Goal: Task Accomplishment & Management: Manage account settings

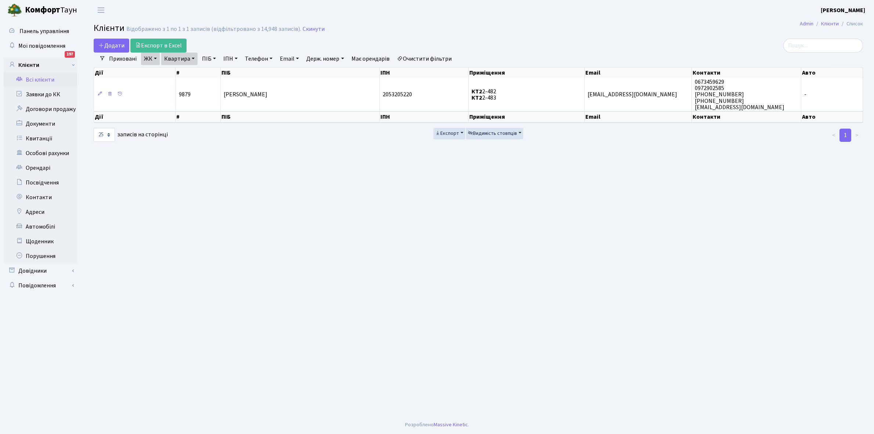
select select "25"
click at [37, 95] on link "Заявки до КК" at bounding box center [40, 94] width 73 height 15
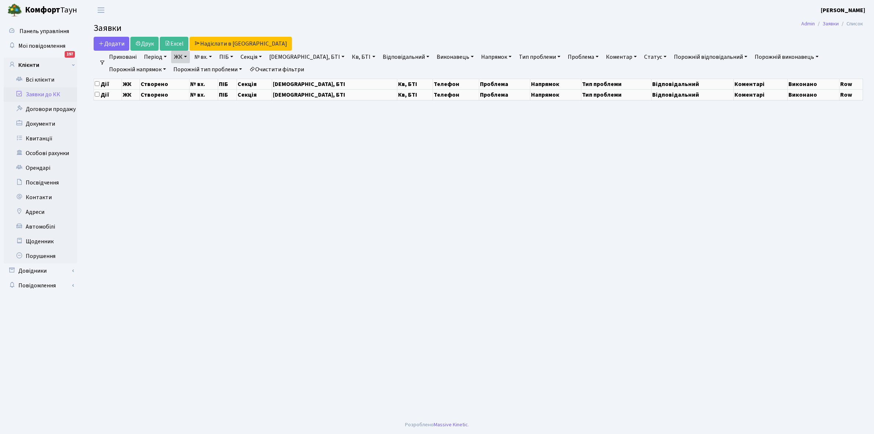
select select "25"
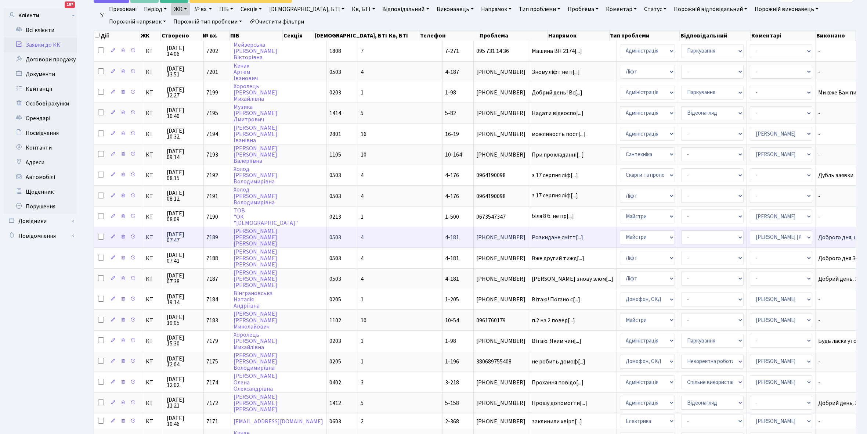
scroll to position [92, 0]
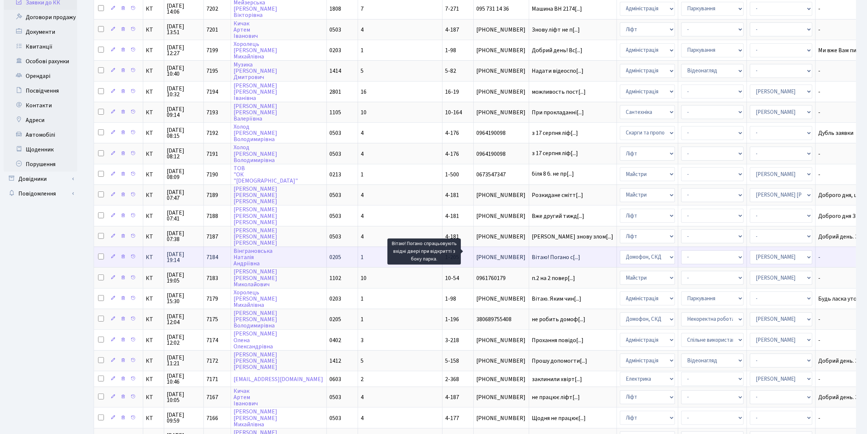
click at [532, 253] on span "Вітаю! Погано с[...]" at bounding box center [556, 257] width 48 height 8
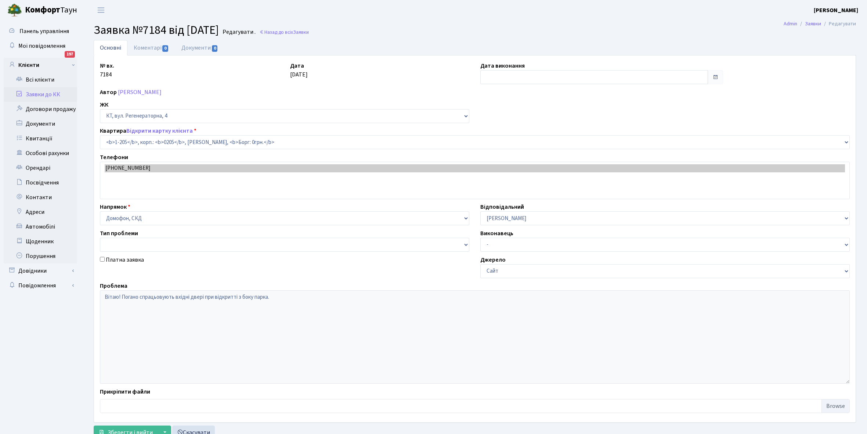
select select "205"
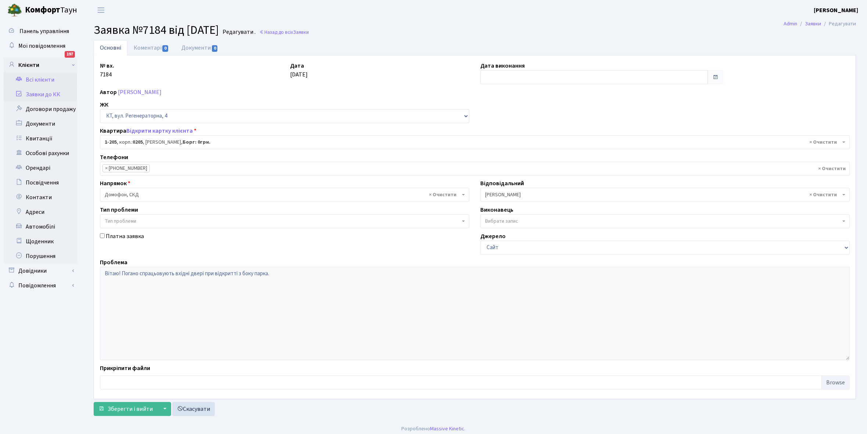
click at [33, 79] on link "Всі клієнти" at bounding box center [40, 79] width 73 height 15
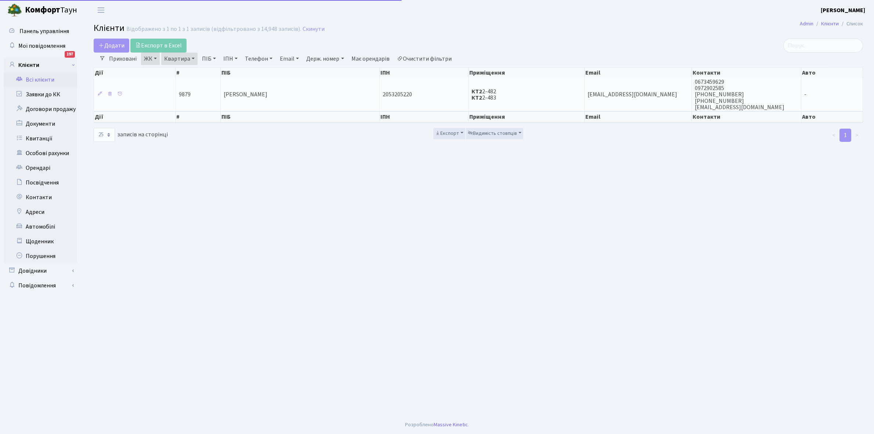
select select "25"
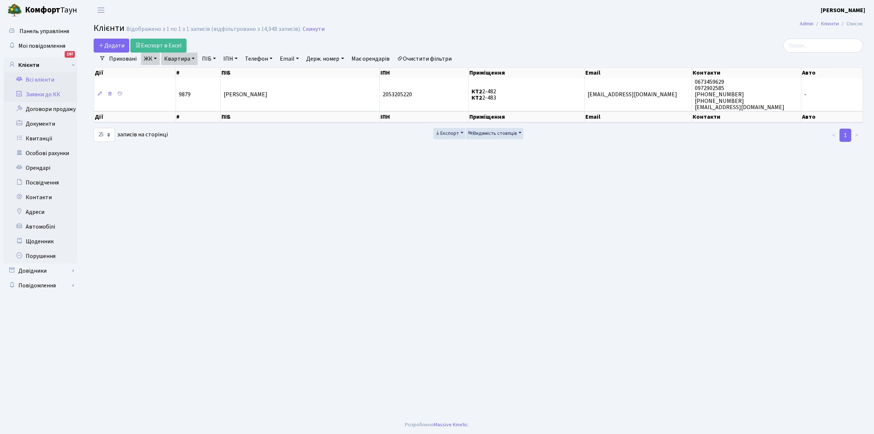
click at [42, 95] on link "Заявки до КК" at bounding box center [40, 94] width 73 height 15
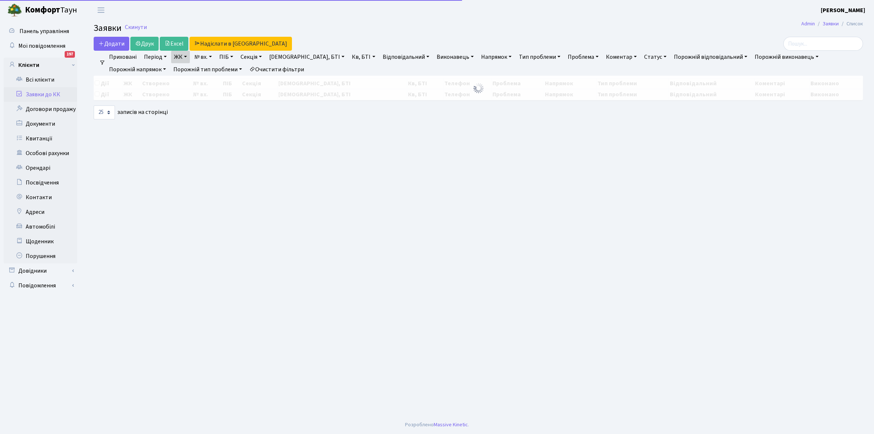
select select "25"
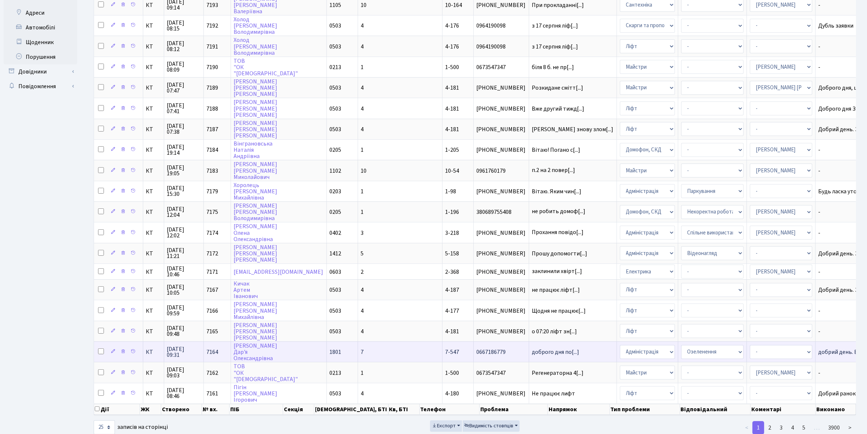
scroll to position [208, 0]
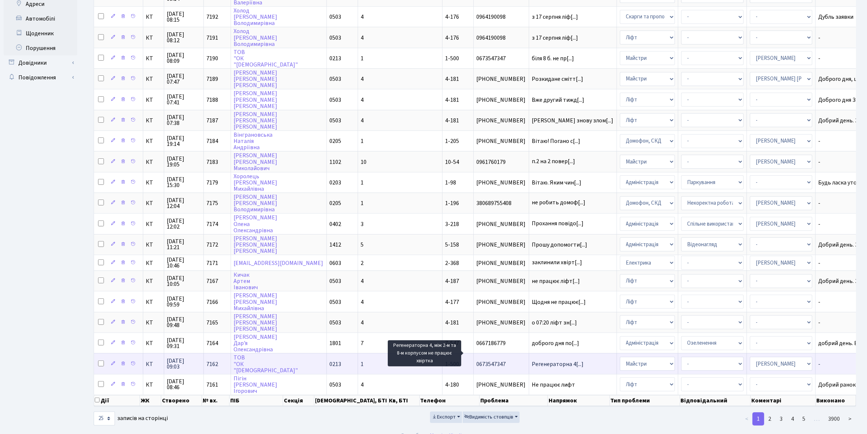
click at [532, 360] on span "Регенераторна 4[...]" at bounding box center [558, 364] width 52 height 8
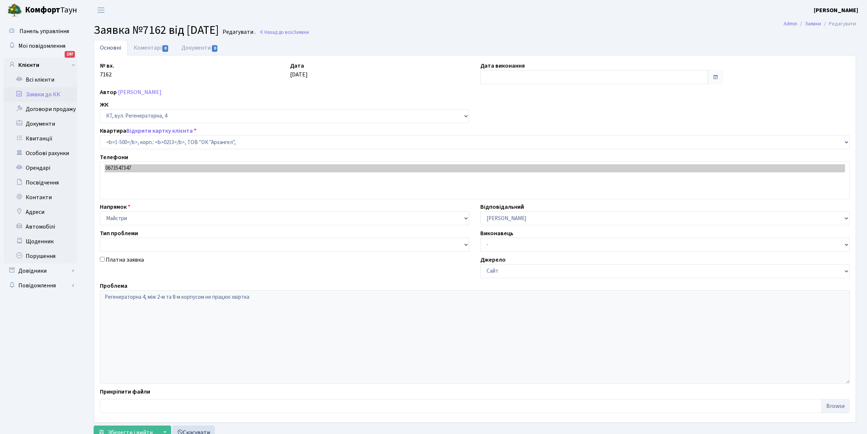
select select "16285"
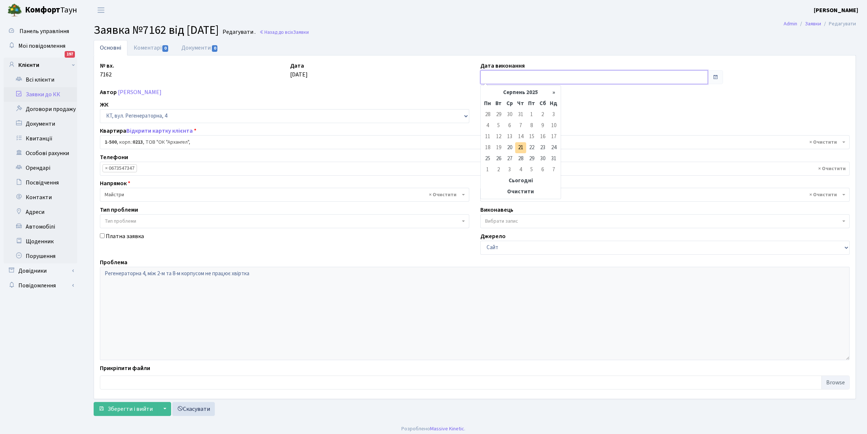
click at [491, 77] on input "text" at bounding box center [594, 77] width 228 height 14
click at [518, 147] on td "21" at bounding box center [520, 147] width 11 height 11
type input "21.08.2025"
click at [135, 406] on span "Зберегти і вийти" at bounding box center [130, 409] width 45 height 8
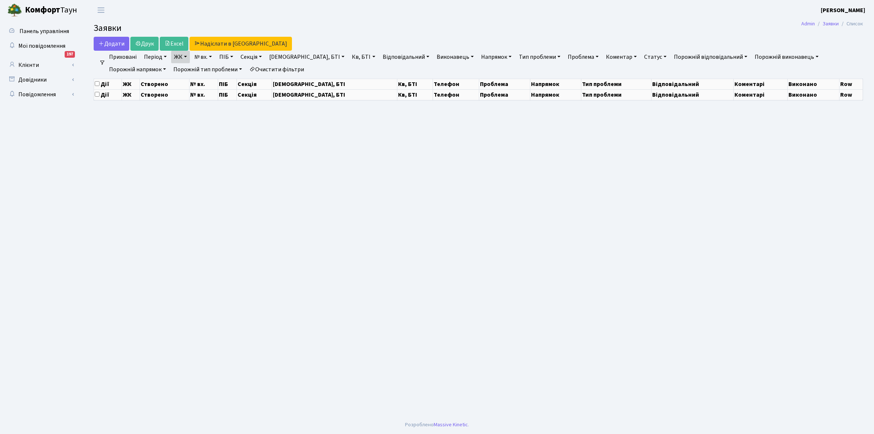
select select "25"
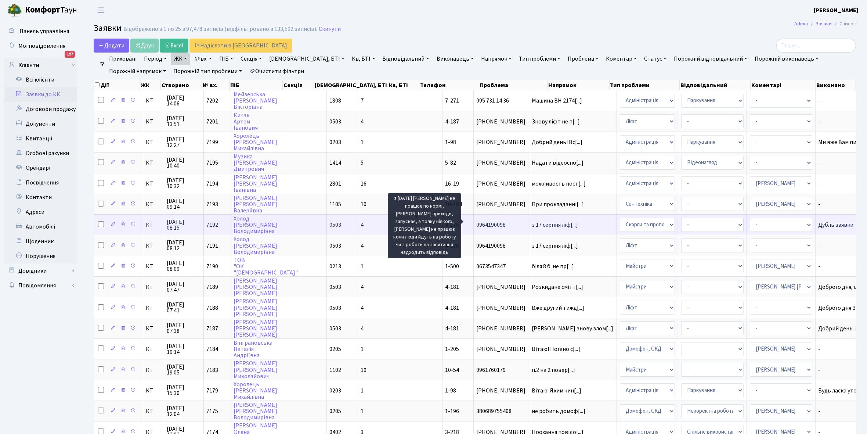
scroll to position [1, 0]
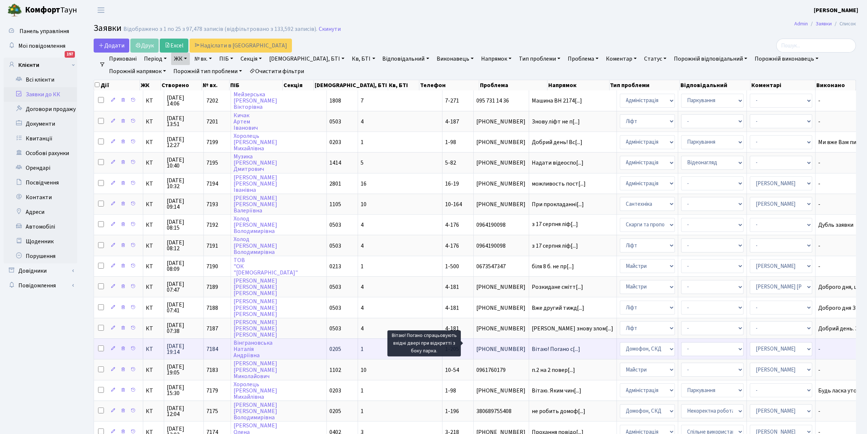
click at [532, 345] on span "Вітаю! Погано с[...]" at bounding box center [556, 349] width 48 height 8
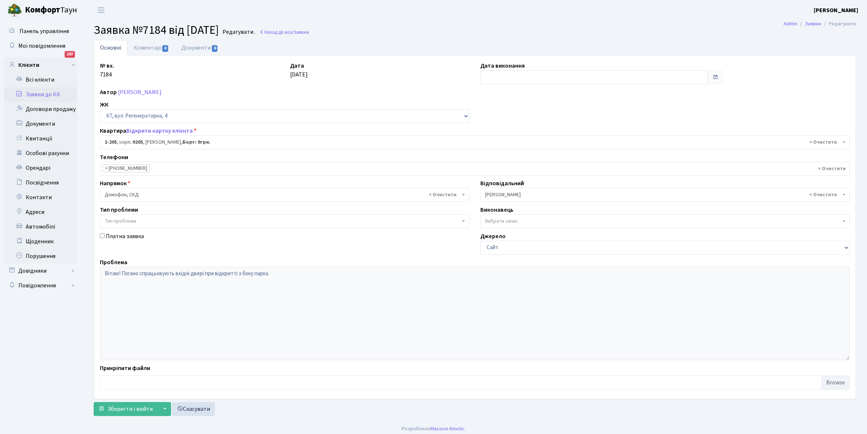
select select "205"
click at [37, 77] on link "Всі клієнти" at bounding box center [40, 79] width 73 height 15
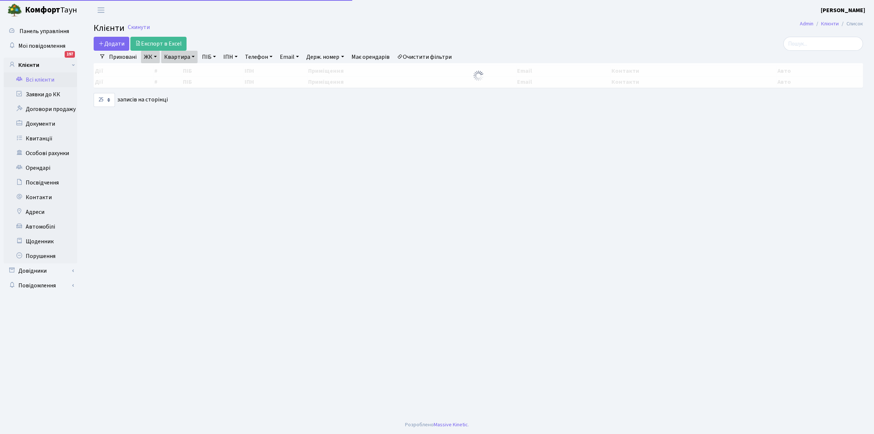
select select "25"
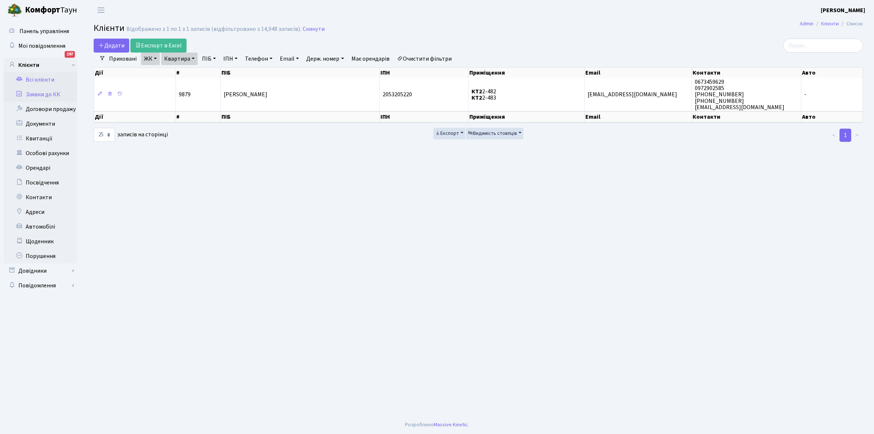
click at [39, 94] on link "Заявки до КК" at bounding box center [40, 94] width 73 height 15
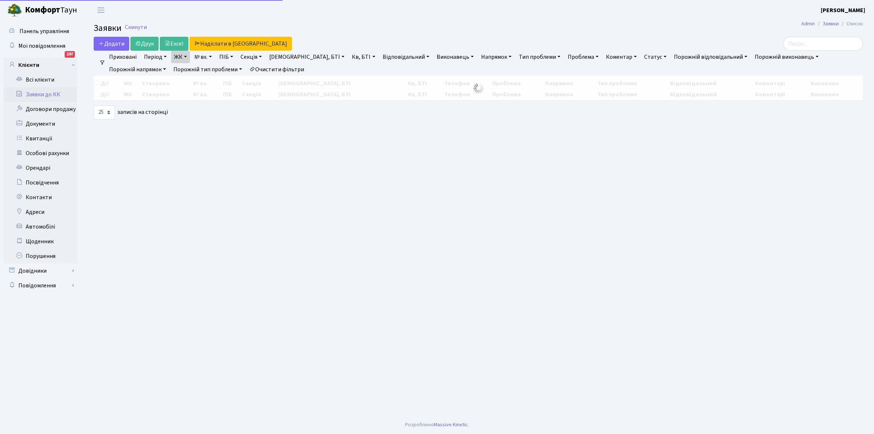
select select "25"
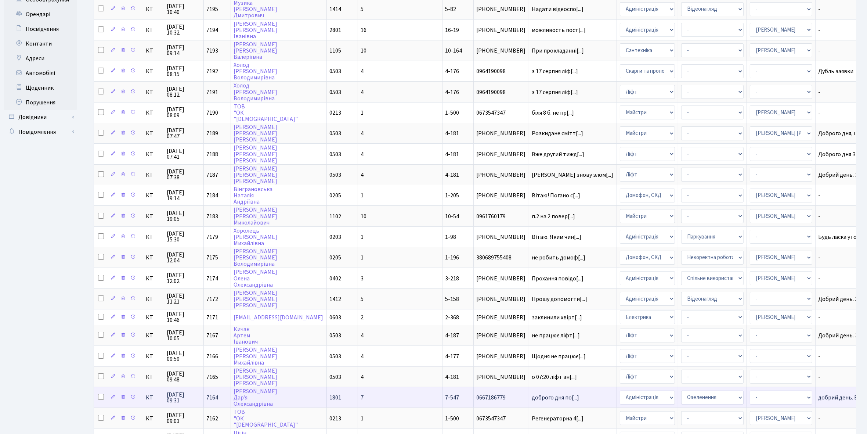
scroll to position [138, 0]
